Goal: Book appointment/travel/reservation

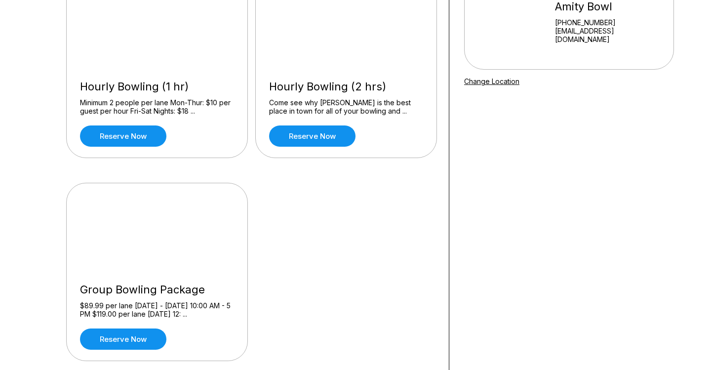
scroll to position [128, 0]
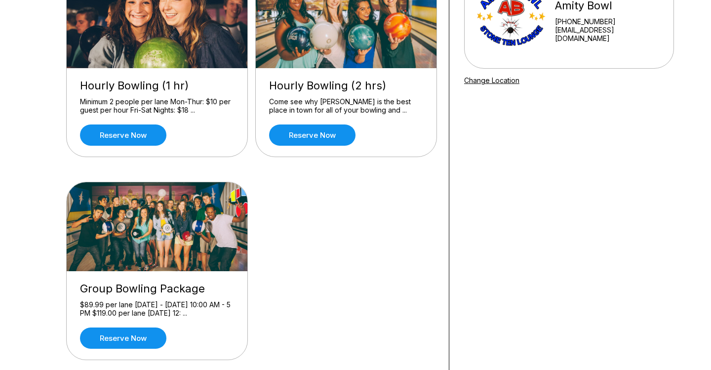
click at [102, 251] on img at bounding box center [158, 226] width 182 height 89
click at [313, 138] on link "Reserve now" at bounding box center [312, 134] width 86 height 21
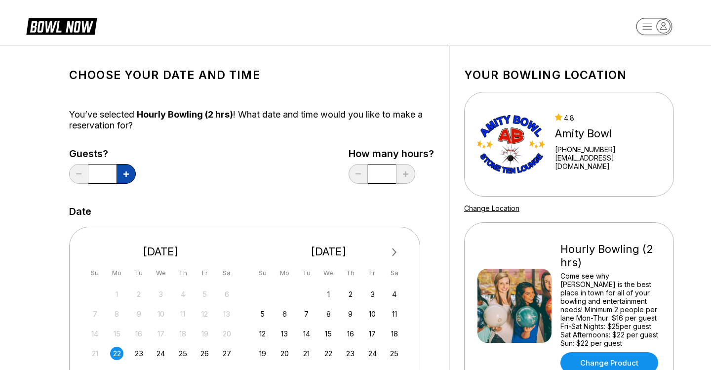
click at [124, 174] on icon at bounding box center [125, 173] width 5 height 5
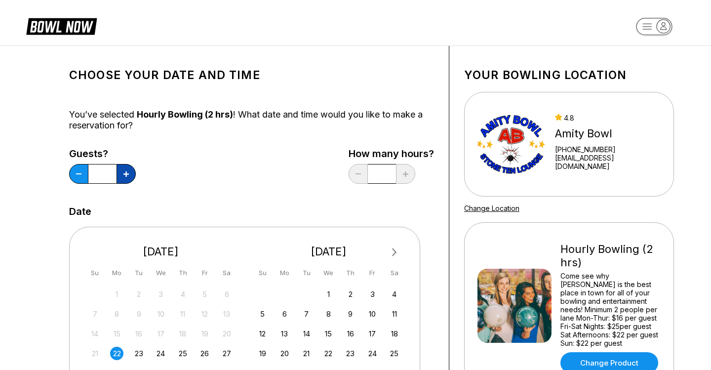
click at [124, 174] on icon at bounding box center [125, 173] width 5 height 5
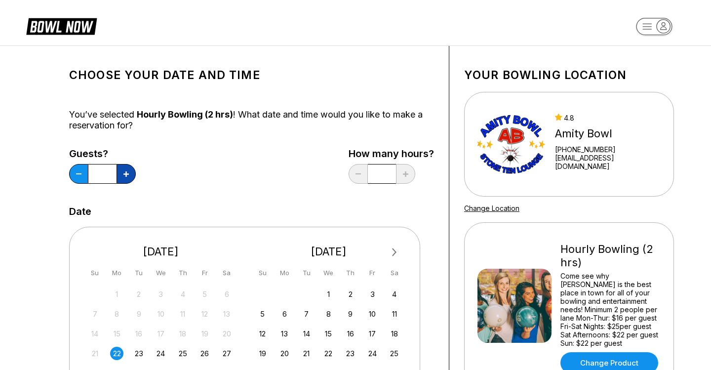
type input "**"
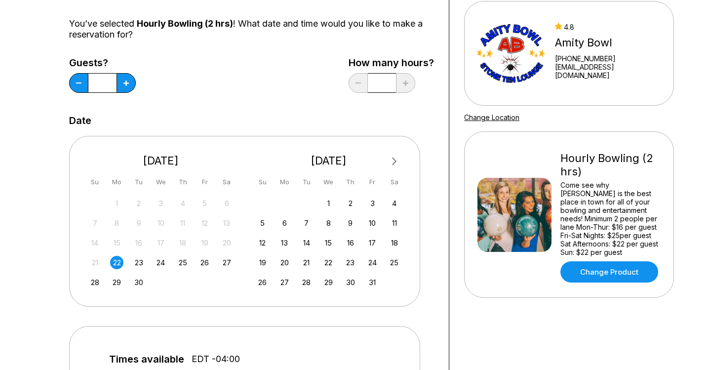
scroll to position [93, 0]
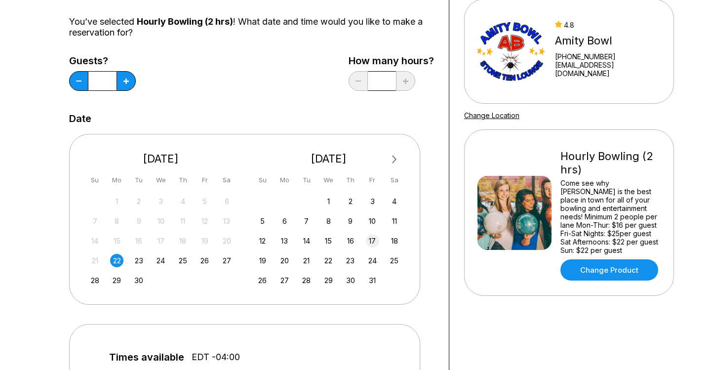
click at [374, 239] on div "17" at bounding box center [372, 240] width 13 height 13
click at [393, 240] on div "18" at bounding box center [394, 240] width 13 height 13
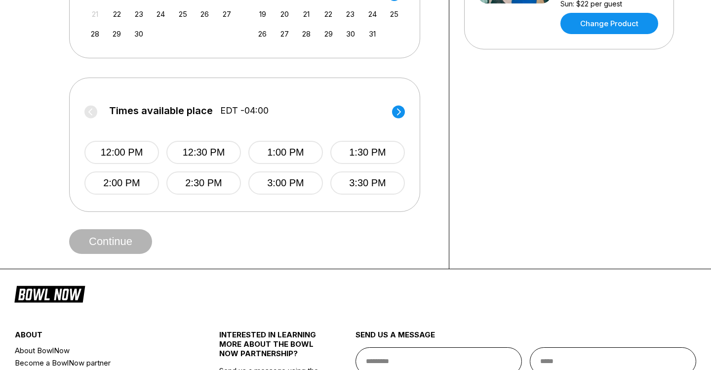
scroll to position [340, 0]
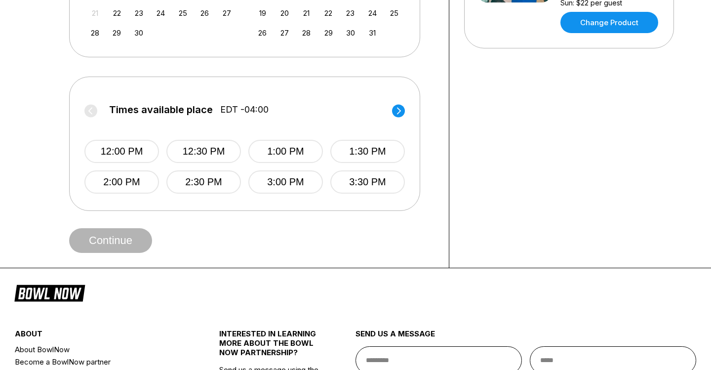
click at [399, 111] on circle at bounding box center [398, 110] width 13 height 13
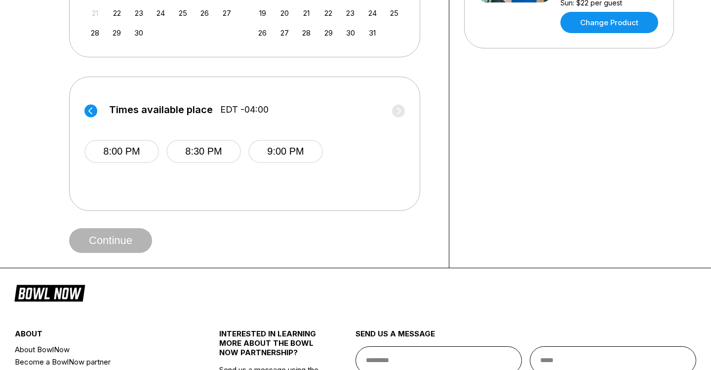
click at [95, 111] on circle at bounding box center [90, 110] width 13 height 13
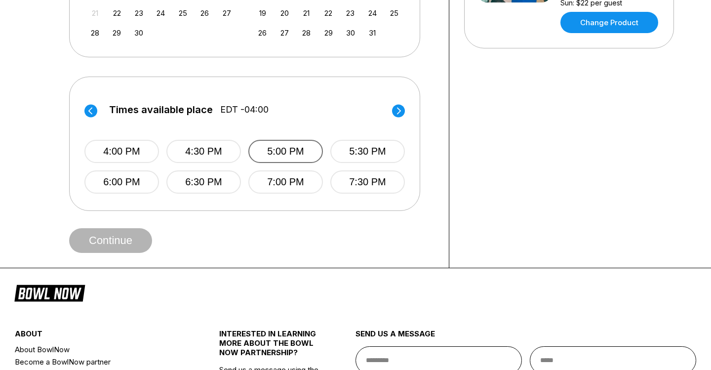
click at [257, 150] on button "5:00 PM" at bounding box center [285, 151] width 75 height 23
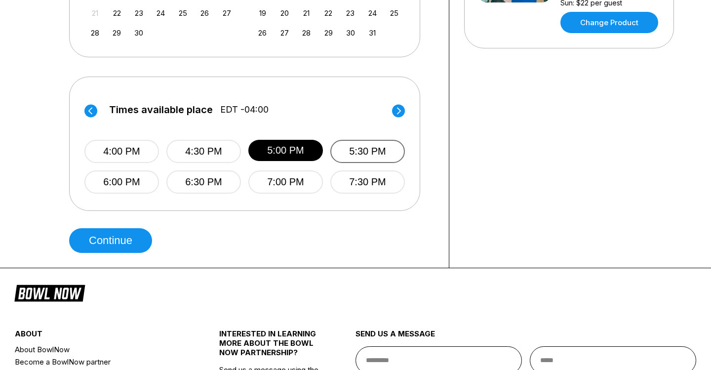
click at [376, 148] on button "5:30 PM" at bounding box center [367, 151] width 75 height 23
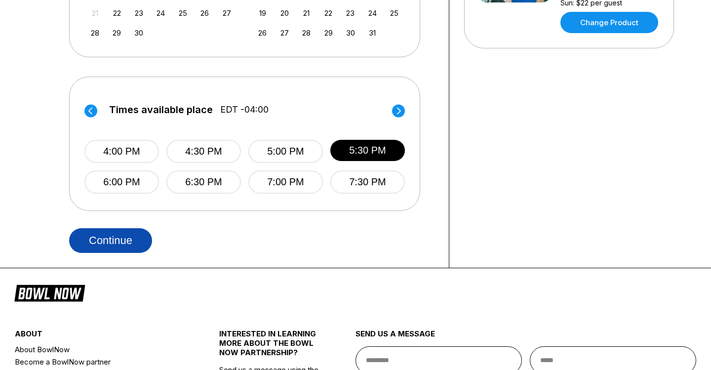
click at [109, 242] on button "Continue" at bounding box center [110, 240] width 83 height 25
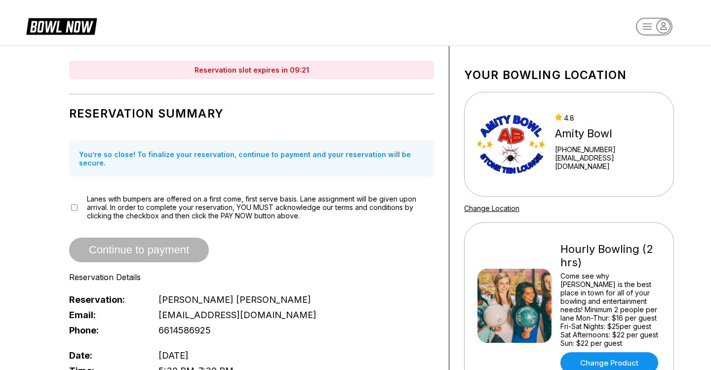
click at [70, 23] on icon at bounding box center [61, 25] width 71 height 19
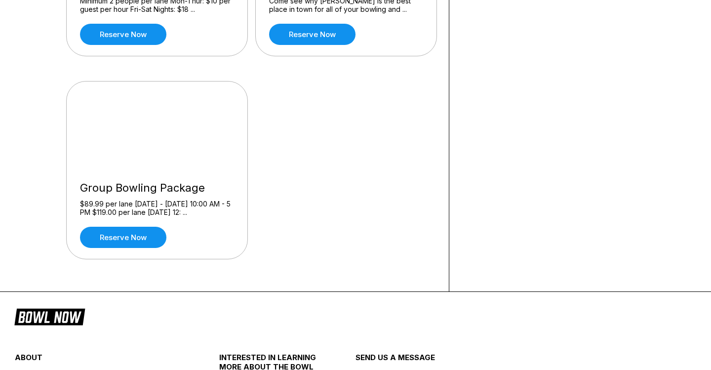
scroll to position [230, 0]
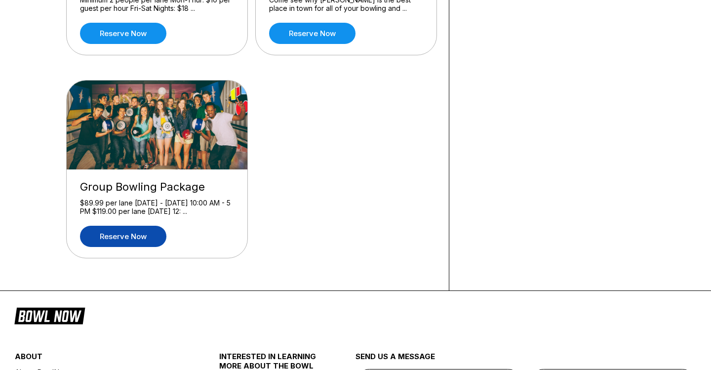
click at [130, 243] on link "Reserve now" at bounding box center [123, 236] width 86 height 21
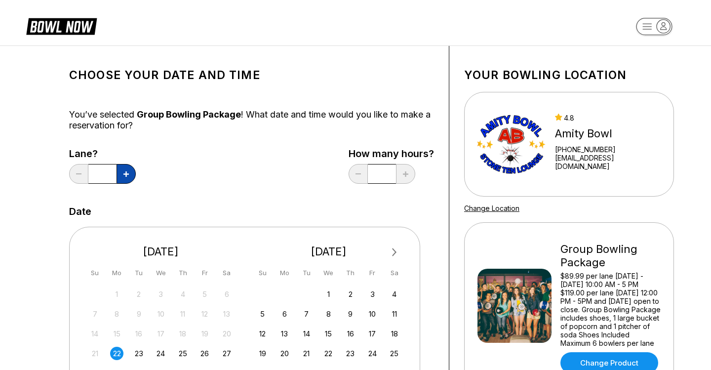
click at [131, 175] on button at bounding box center [126, 174] width 19 height 20
type input "*"
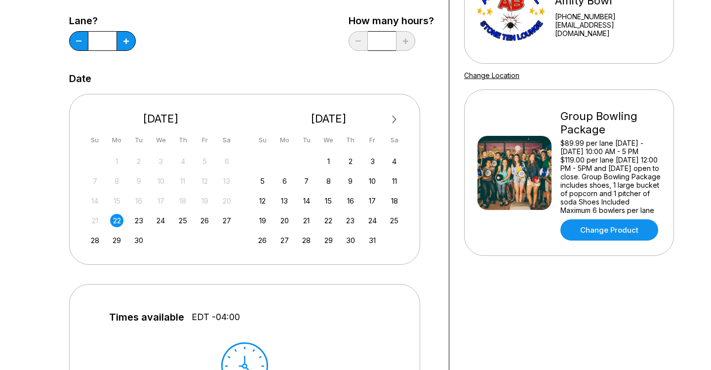
scroll to position [132, 0]
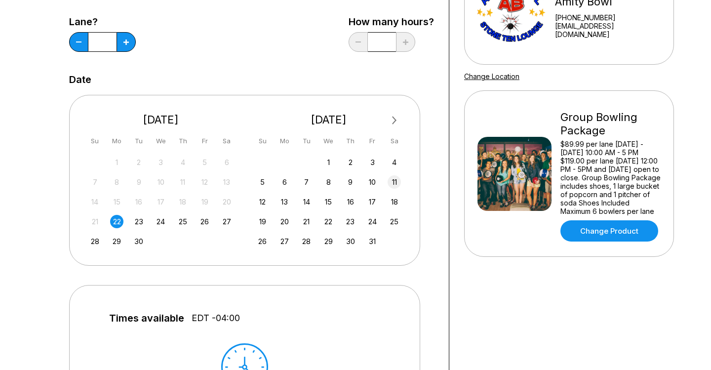
click at [393, 187] on div "11" at bounding box center [394, 181] width 13 height 13
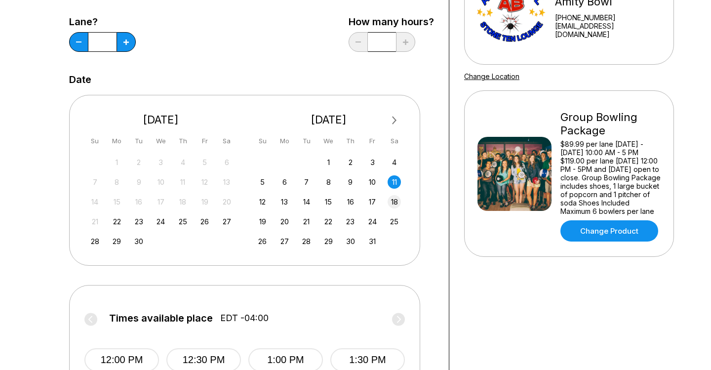
click at [390, 201] on div "18" at bounding box center [394, 201] width 13 height 13
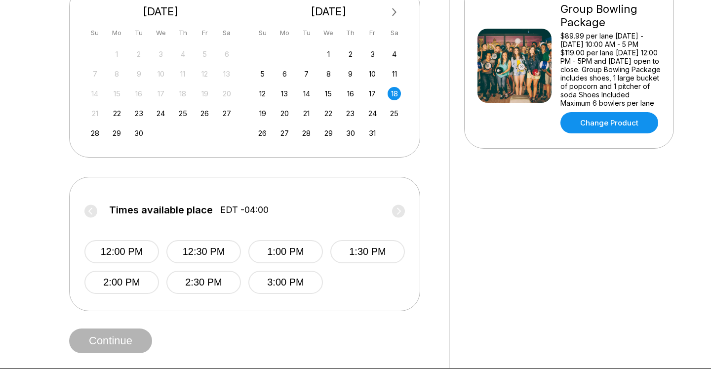
scroll to position [248, 0]
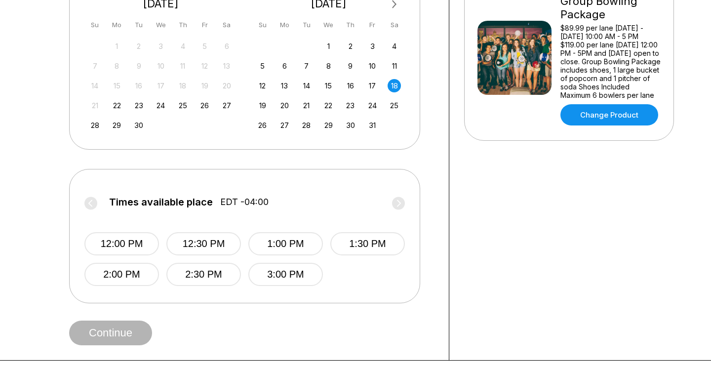
click at [402, 198] on label "Times available place EDT -04:00" at bounding box center [244, 204] width 320 height 16
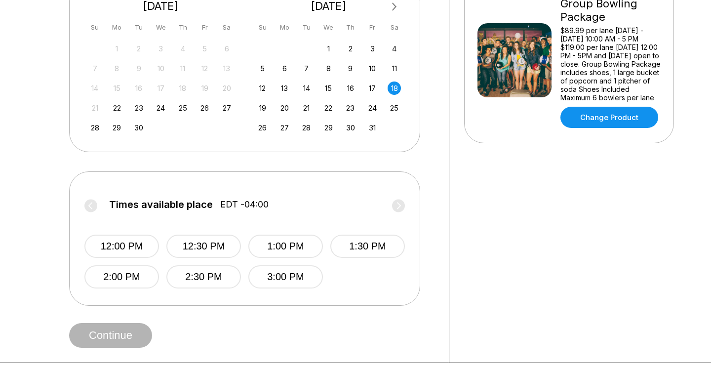
click at [290, 145] on div "Next Month September 2025 Su Mo Tu We Th Fr Sa 31 1 2 3 4 5 6 7 8 9 10 11 12 13…" at bounding box center [244, 66] width 351 height 170
click at [260, 109] on div "19" at bounding box center [262, 107] width 13 height 13
click at [392, 207] on label "Times available place EDT -04:00" at bounding box center [244, 207] width 320 height 16
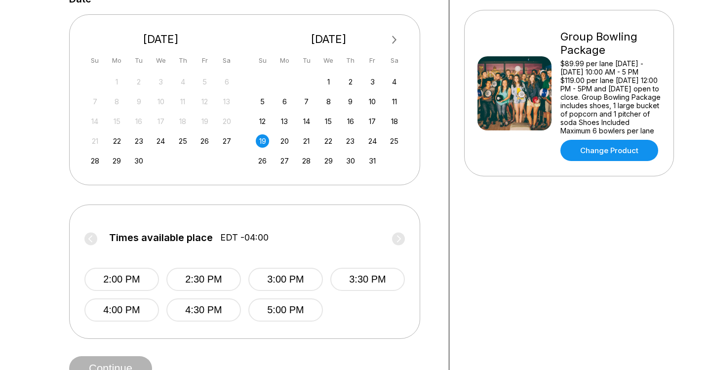
scroll to position [214, 0]
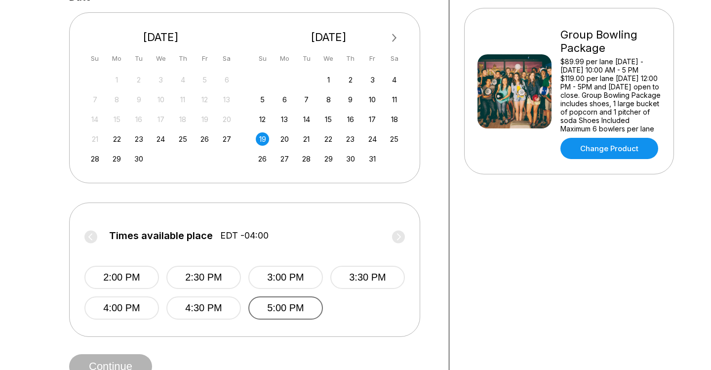
click at [284, 304] on button "5:00 PM" at bounding box center [285, 307] width 75 height 23
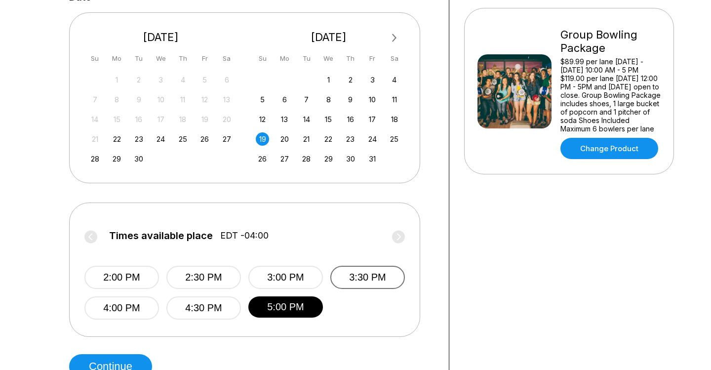
click at [356, 273] on button "3:30 PM" at bounding box center [367, 277] width 75 height 23
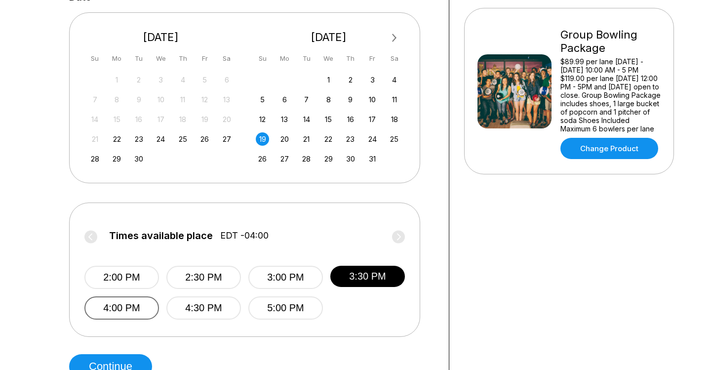
click at [138, 297] on button "4:00 PM" at bounding box center [121, 307] width 75 height 23
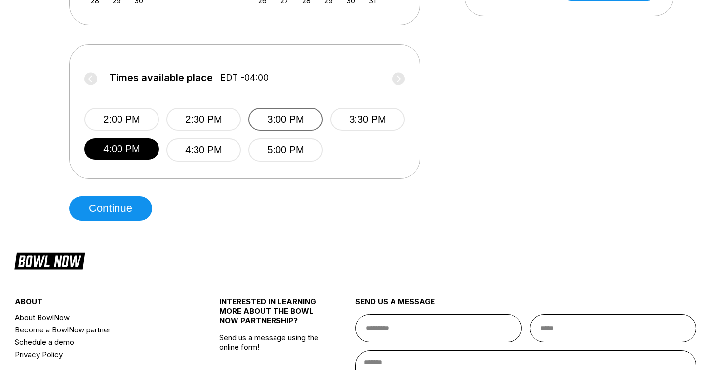
scroll to position [374, 0]
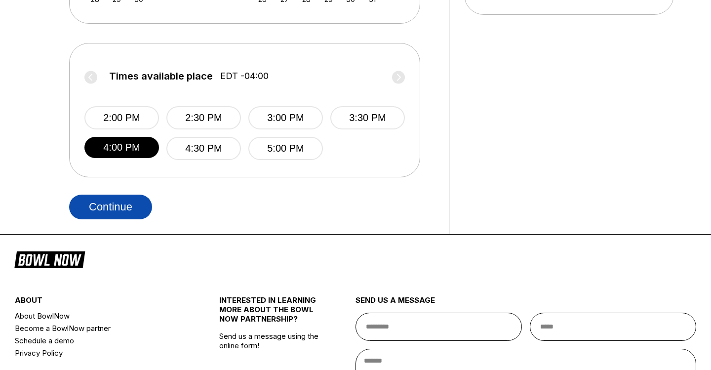
click at [144, 207] on button "Continue" at bounding box center [110, 207] width 83 height 25
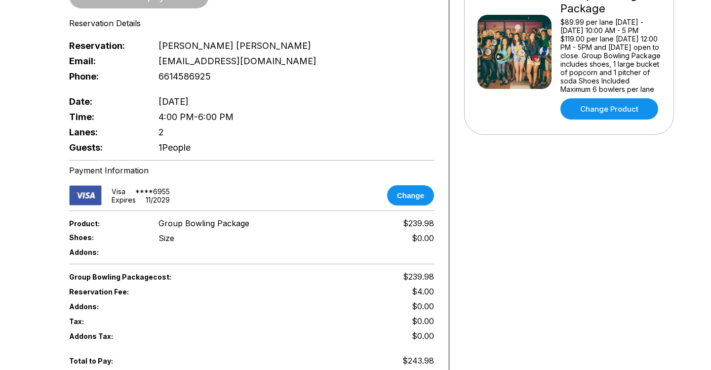
scroll to position [255, 0]
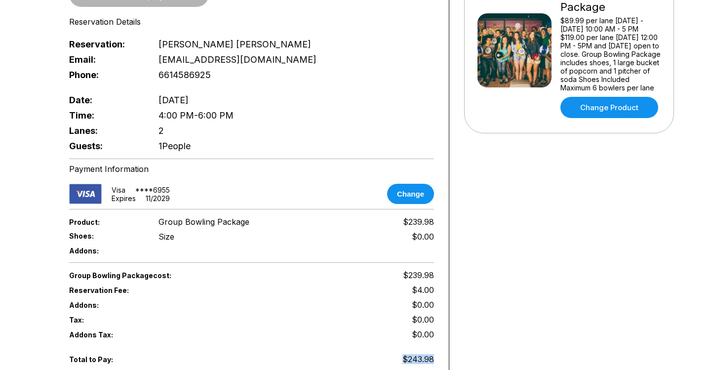
drag, startPoint x: 402, startPoint y: 351, endPoint x: 444, endPoint y: 356, distance: 41.9
click at [444, 357] on div "Reservation slot expires in 09:46 Reservation Summary You’re so close! To final…" at bounding box center [251, 108] width 395 height 635
click at [444, 356] on div "Reservation slot expires in 09:46 Reservation Summary You’re so close! To final…" at bounding box center [251, 108] width 395 height 635
